Goal: Information Seeking & Learning: Learn about a topic

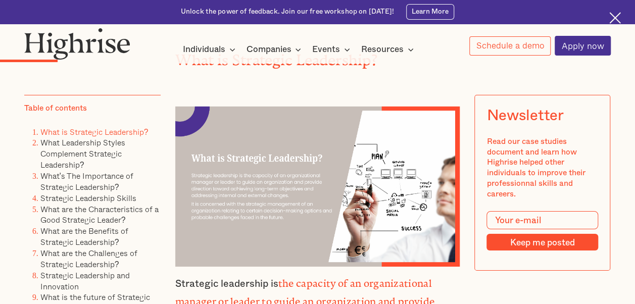
click at [616, 15] on img at bounding box center [615, 18] width 12 height 12
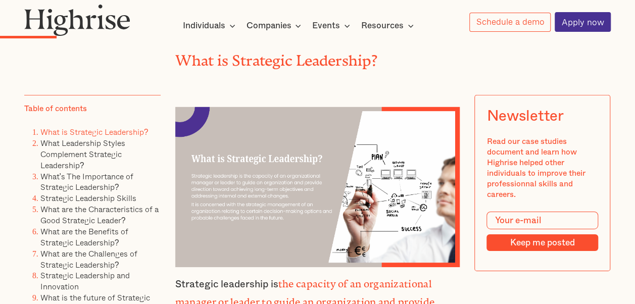
scroll to position [1785, 0]
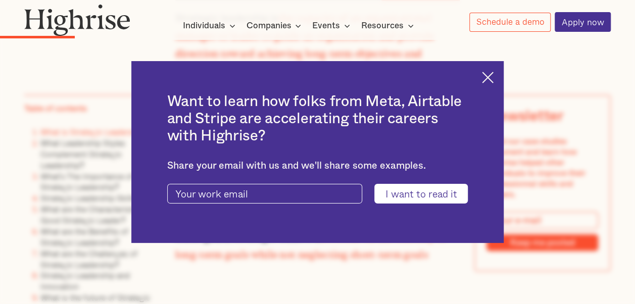
click at [490, 80] on img at bounding box center [488, 78] width 12 height 12
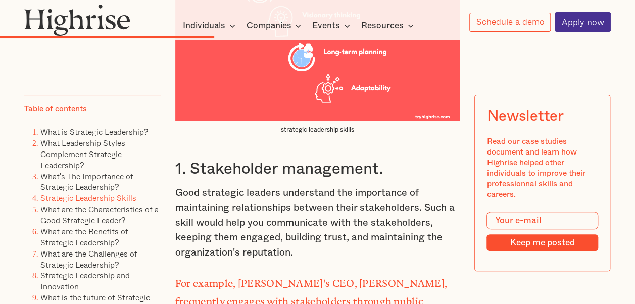
scroll to position [3844, 0]
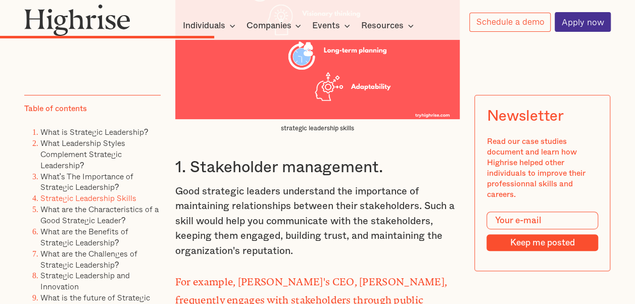
click at [293, 205] on p "Good strategic leaders understand the importance of maintaining relationships b…" at bounding box center [317, 221] width 285 height 74
click at [175, 184] on p "Good strategic leaders understand the importance of maintaining relationships b…" at bounding box center [317, 221] width 285 height 74
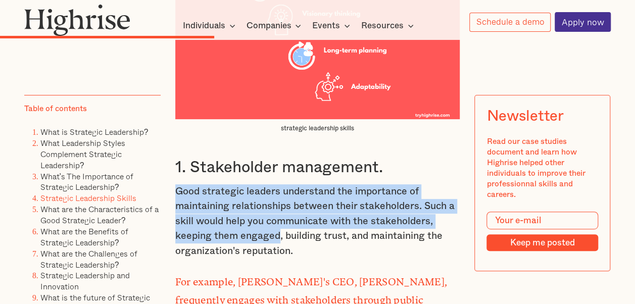
drag, startPoint x: 174, startPoint y: 145, endPoint x: 299, endPoint y: 210, distance: 140.9
click at [299, 210] on p "Good strategic leaders understand the importance of maintaining relationships b…" at bounding box center [317, 221] width 285 height 74
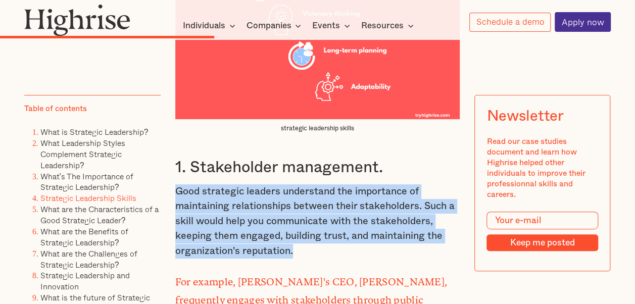
copy p "Good strategic leaders understand the importance of maintaining relationships b…"
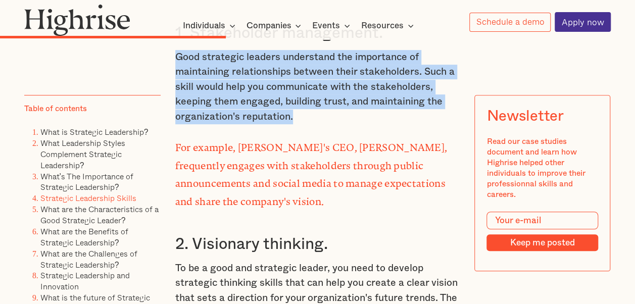
scroll to position [4012, 0]
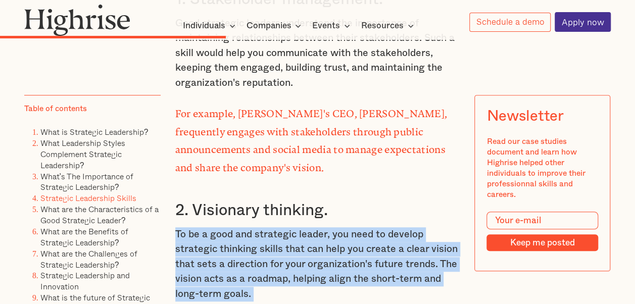
drag, startPoint x: 253, startPoint y: 248, endPoint x: 171, endPoint y: 185, distance: 103.6
drag, startPoint x: 171, startPoint y: 185, endPoint x: 268, endPoint y: 240, distance: 111.3
click at [268, 240] on p "To be a good and strategic leader, you need to develop strategic thinking skill…" at bounding box center [317, 264] width 285 height 74
click at [252, 246] on p "To be a good and strategic leader, you need to develop strategic thinking skill…" at bounding box center [317, 264] width 285 height 74
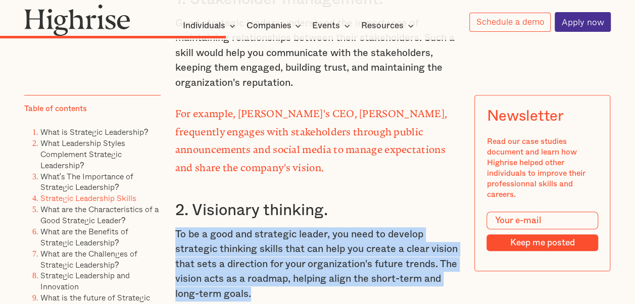
drag, startPoint x: 174, startPoint y: 180, endPoint x: 255, endPoint y: 239, distance: 100.9
click at [255, 239] on p "To be a good and strategic leader, you need to develop strategic thinking skill…" at bounding box center [317, 264] width 285 height 74
copy p "To be a good and strategic leader, you need to develop strategic thinking skill…"
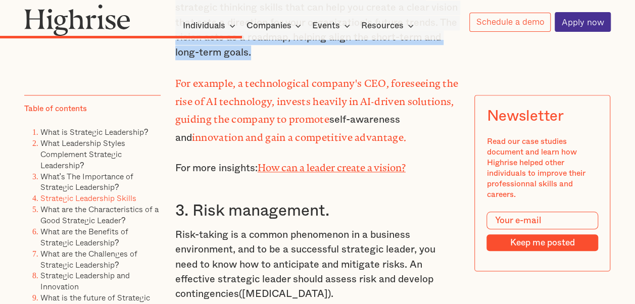
scroll to position [4254, 0]
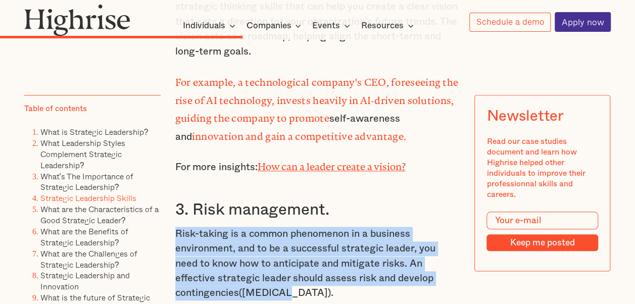
drag, startPoint x: 280, startPoint y: 239, endPoint x: 176, endPoint y: 175, distance: 122.2
click at [176, 227] on p "Risk-taking is a common phenomenon in a business environment, and to be a succe…" at bounding box center [317, 264] width 285 height 74
copy p "Risk-taking is a common phenomenon in a business environment, and to be a succe…"
